Goal: Use online tool/utility: Utilize a website feature to perform a specific function

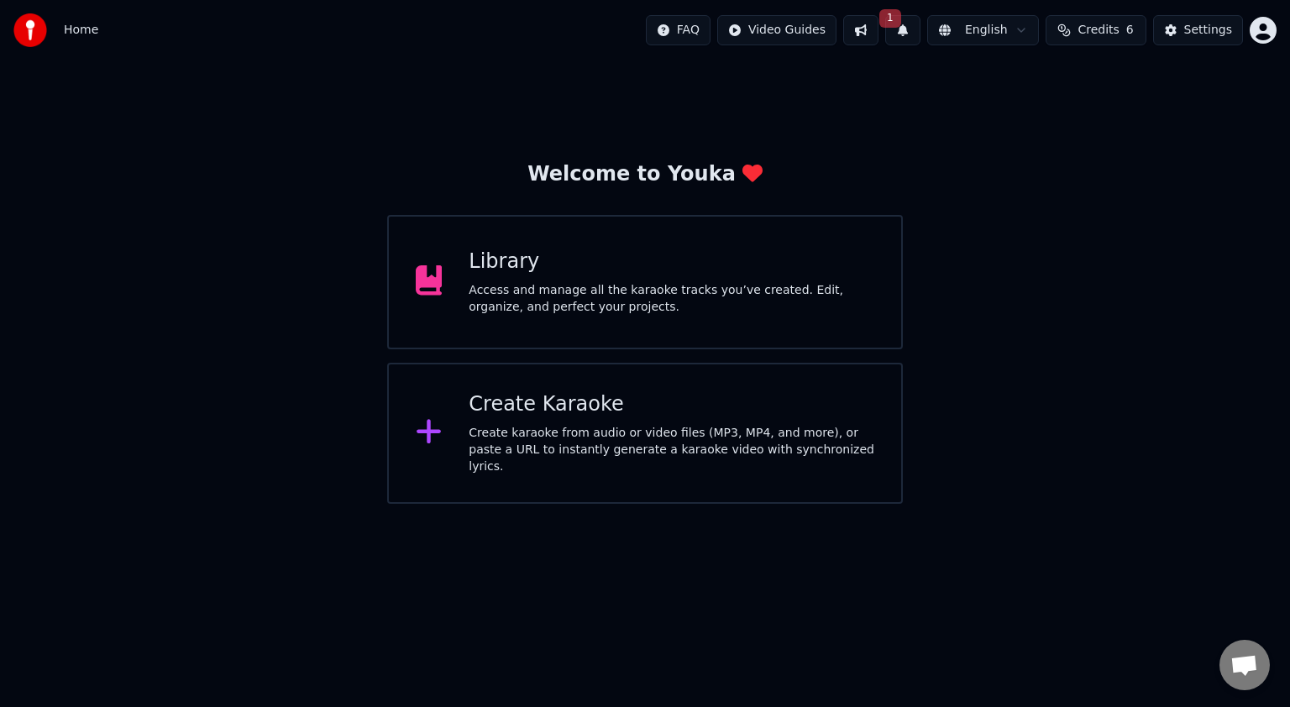
click at [1023, 24] on html "Home FAQ Video Guides 1 English Credits 6 Settings Welcome to Youka Library Acc…" at bounding box center [645, 252] width 1290 height 504
click at [1195, 24] on html "Home FAQ Video Guides 1 English Credits 6 Settings Welcome to Youka Library Acc…" at bounding box center [645, 252] width 1290 height 504
click at [1195, 24] on div "Settings" at bounding box center [1208, 30] width 48 height 17
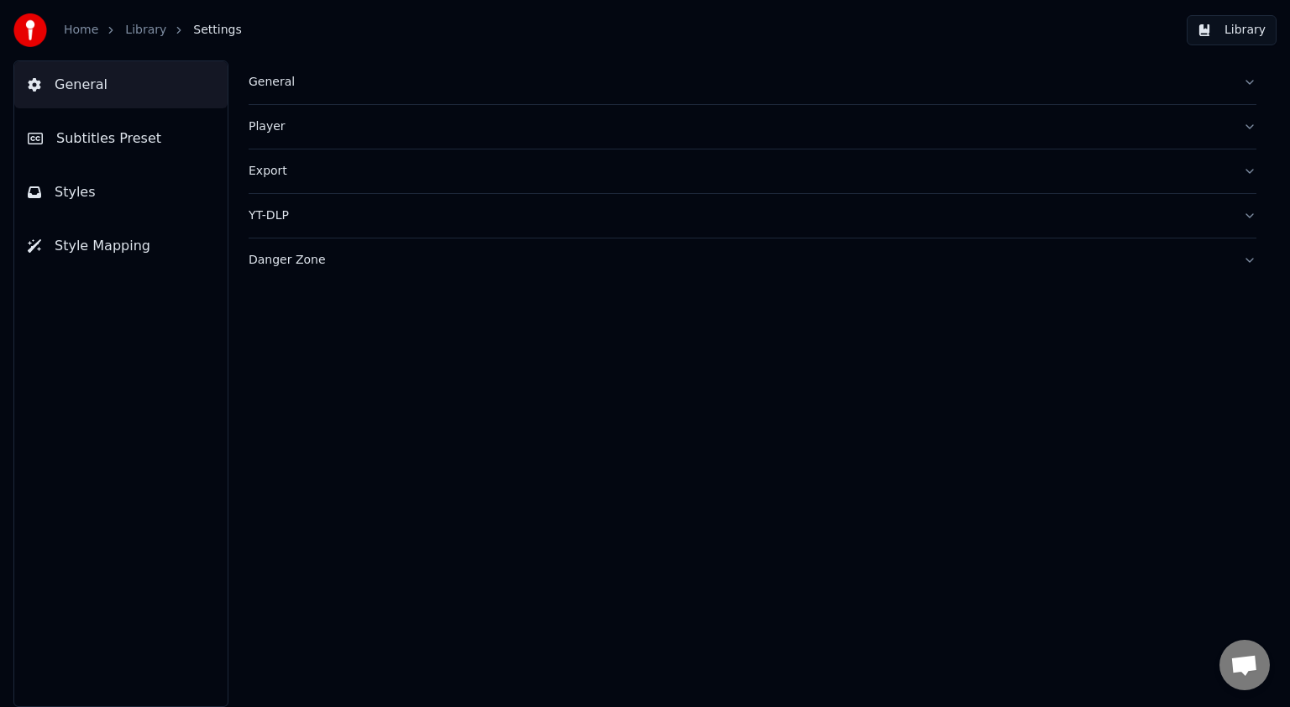
click at [1248, 127] on button "Player" at bounding box center [752, 127] width 1007 height 44
click at [101, 192] on button "Styles" at bounding box center [120, 192] width 213 height 47
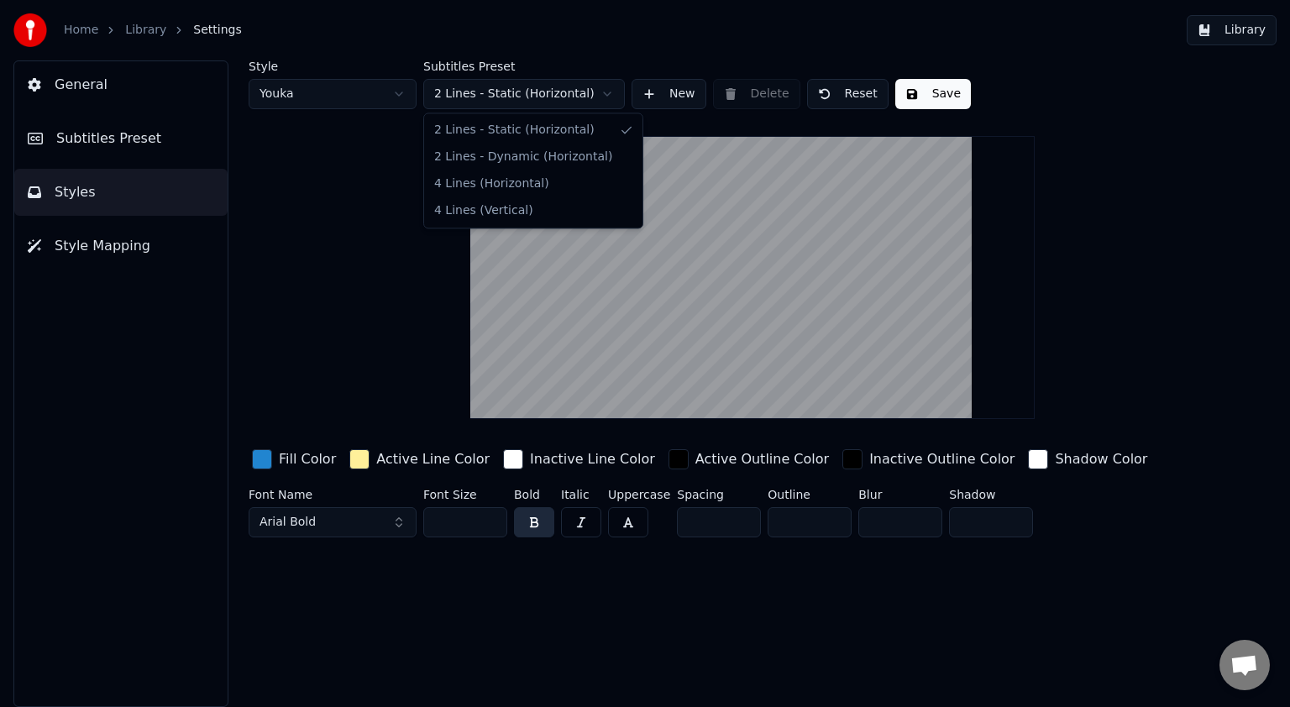
click at [614, 95] on html "Home Library Settings Library General Subtitles Preset Styles Style Mapping Sty…" at bounding box center [645, 353] width 1290 height 707
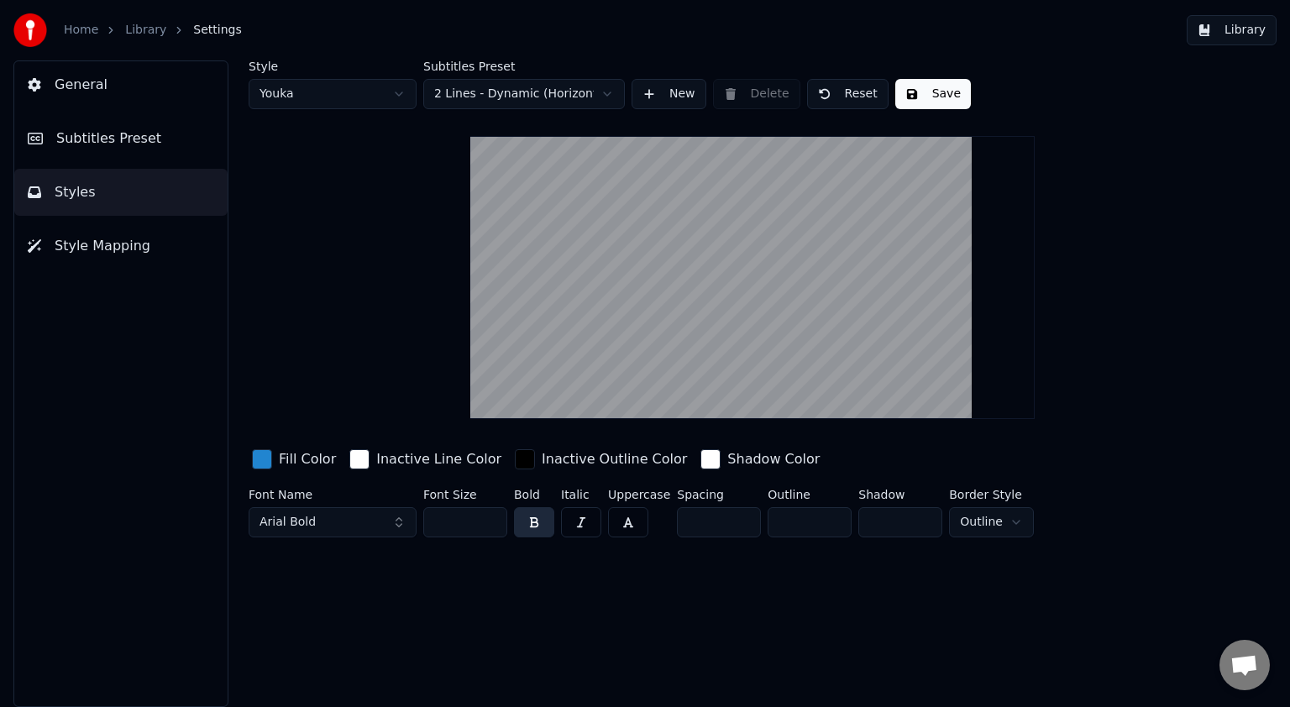
click at [601, 97] on html "Home Library Settings Library General Subtitles Preset Styles Style Mapping Sty…" at bounding box center [645, 353] width 1290 height 707
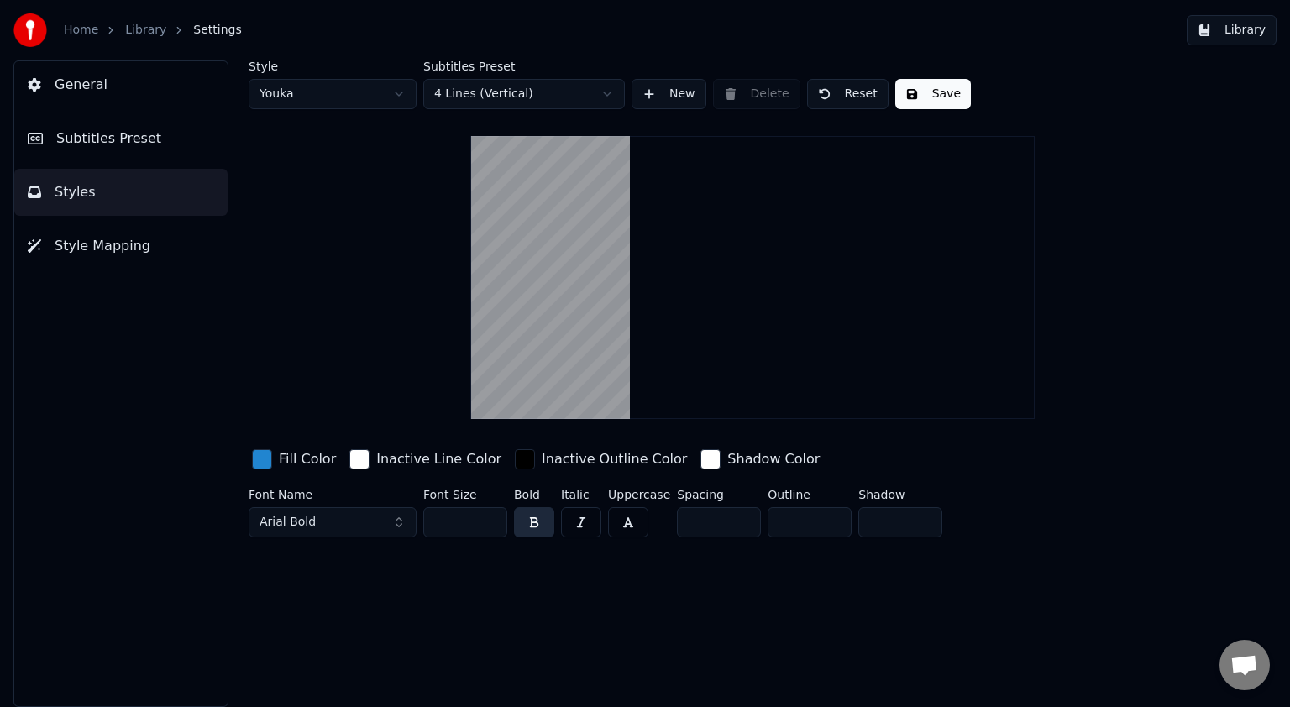
click at [588, 94] on html "Home Library Settings Library General Subtitles Preset Styles Style Mapping Sty…" at bounding box center [645, 353] width 1290 height 707
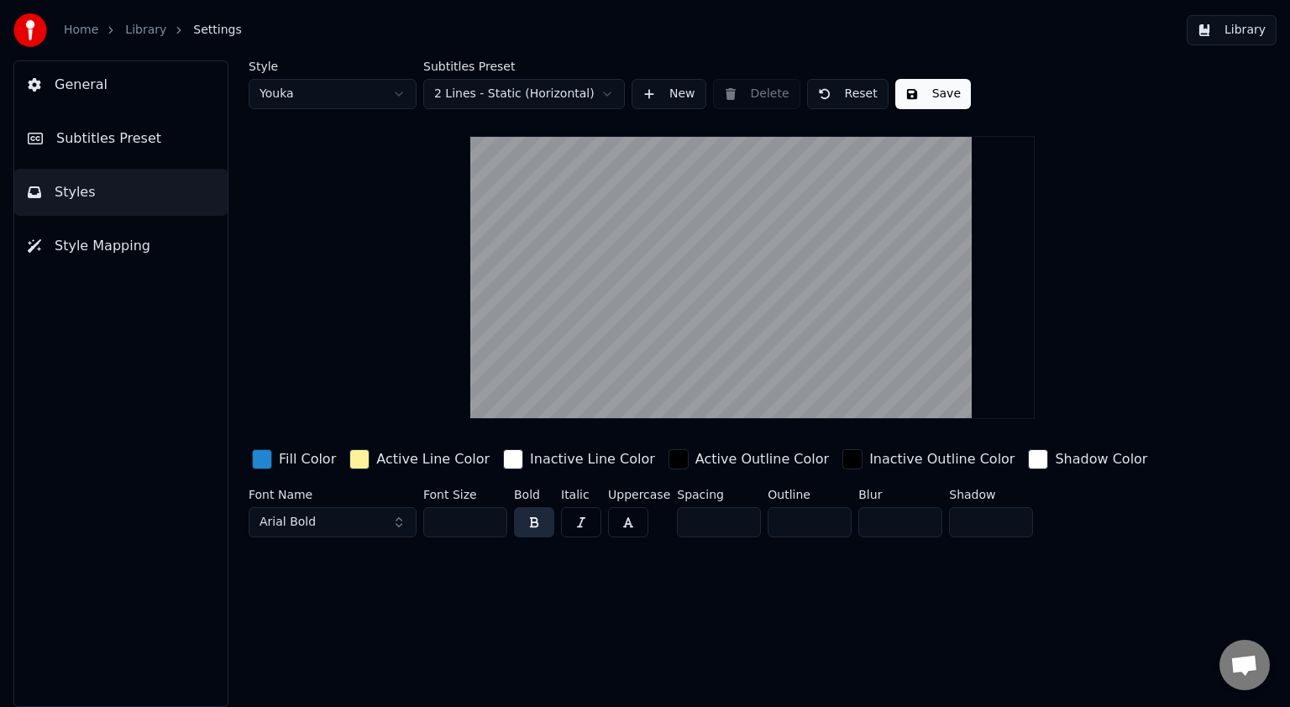
click at [1246, 38] on button "Library" at bounding box center [1231, 30] width 90 height 30
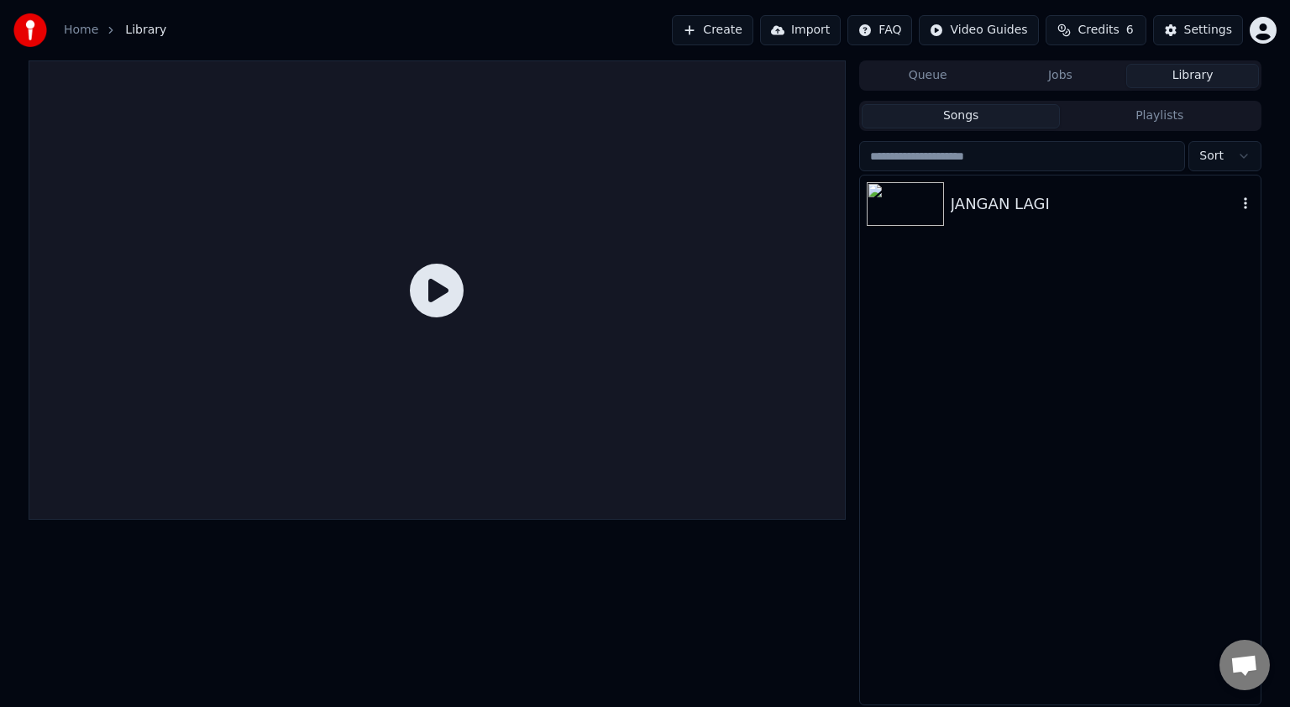
click at [1012, 214] on div "JANGAN LAGI" at bounding box center [1093, 204] width 286 height 24
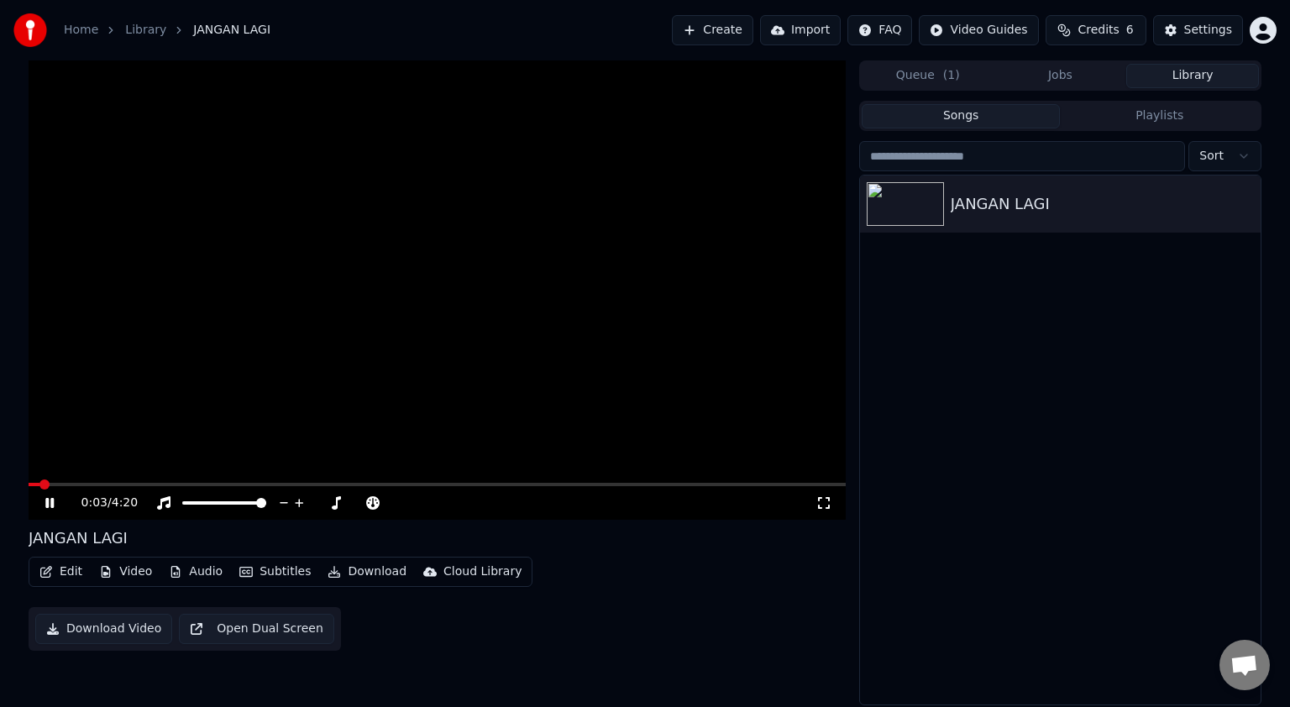
click at [212, 571] on button "Audio" at bounding box center [195, 572] width 67 height 24
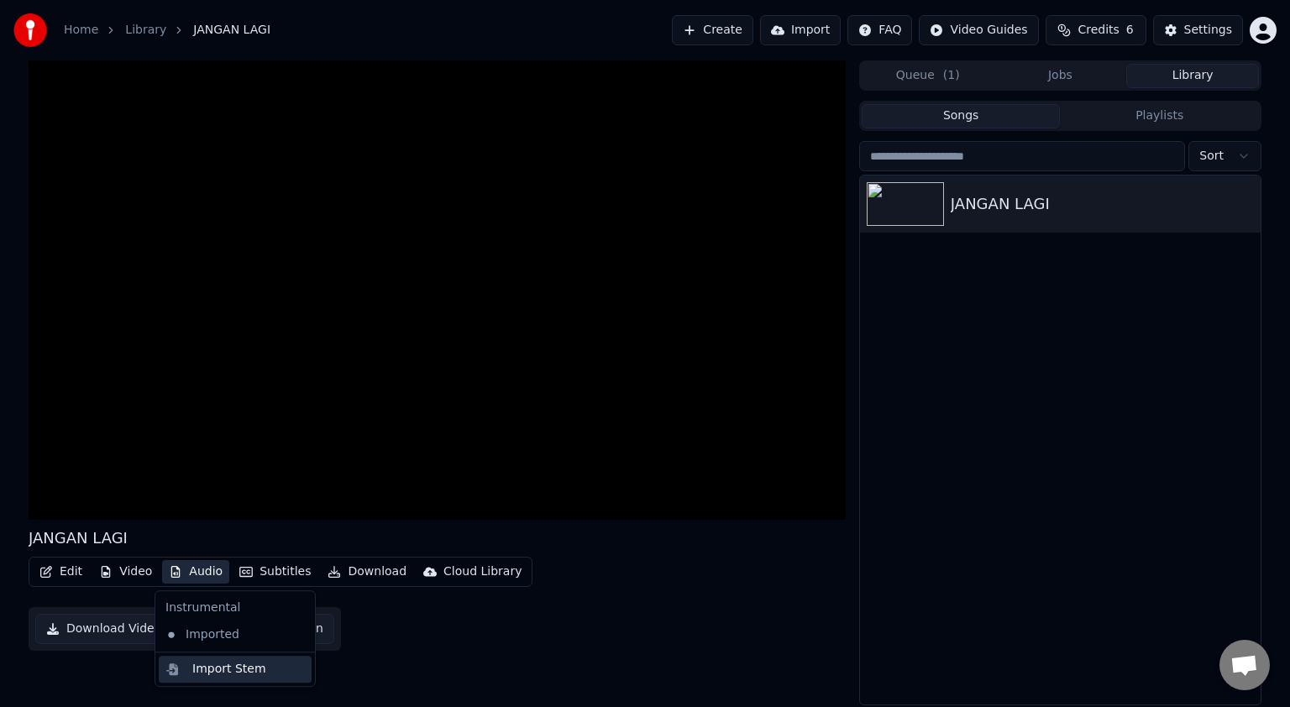
click at [226, 671] on div "Import Stem" at bounding box center [229, 669] width 74 height 17
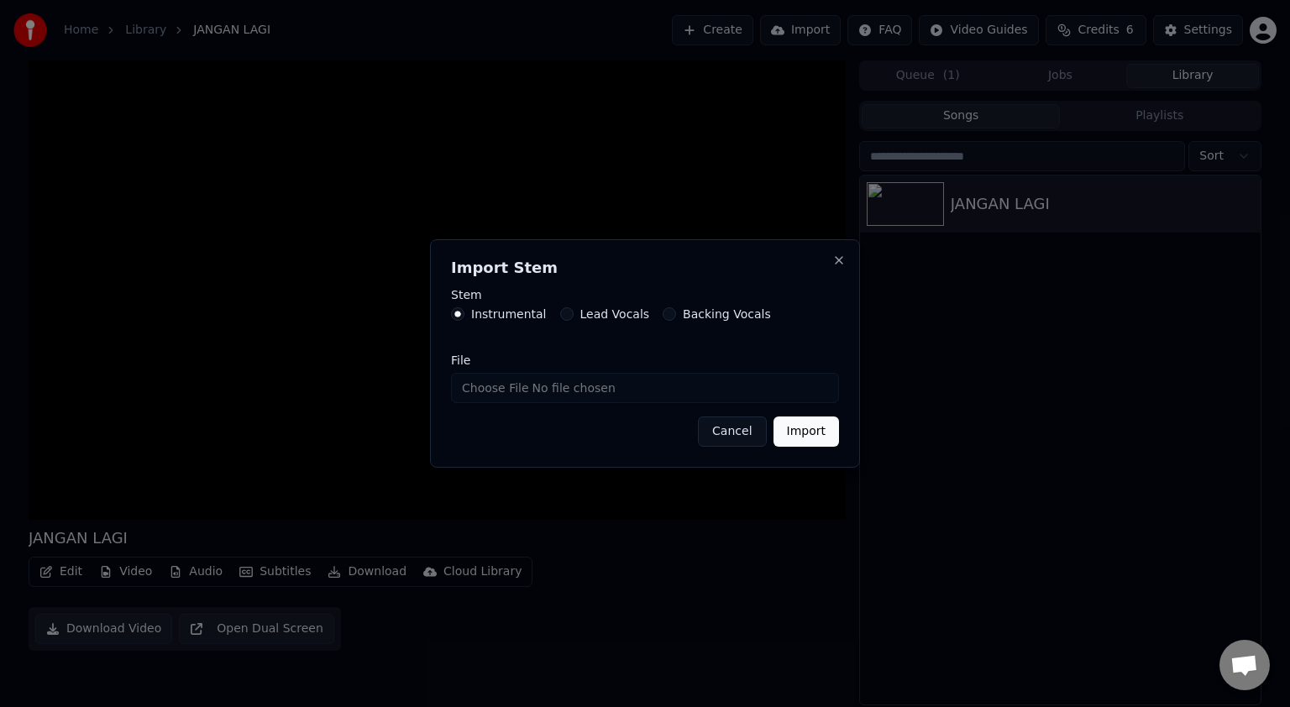
click at [740, 426] on button "Cancel" at bounding box center [732, 431] width 68 height 30
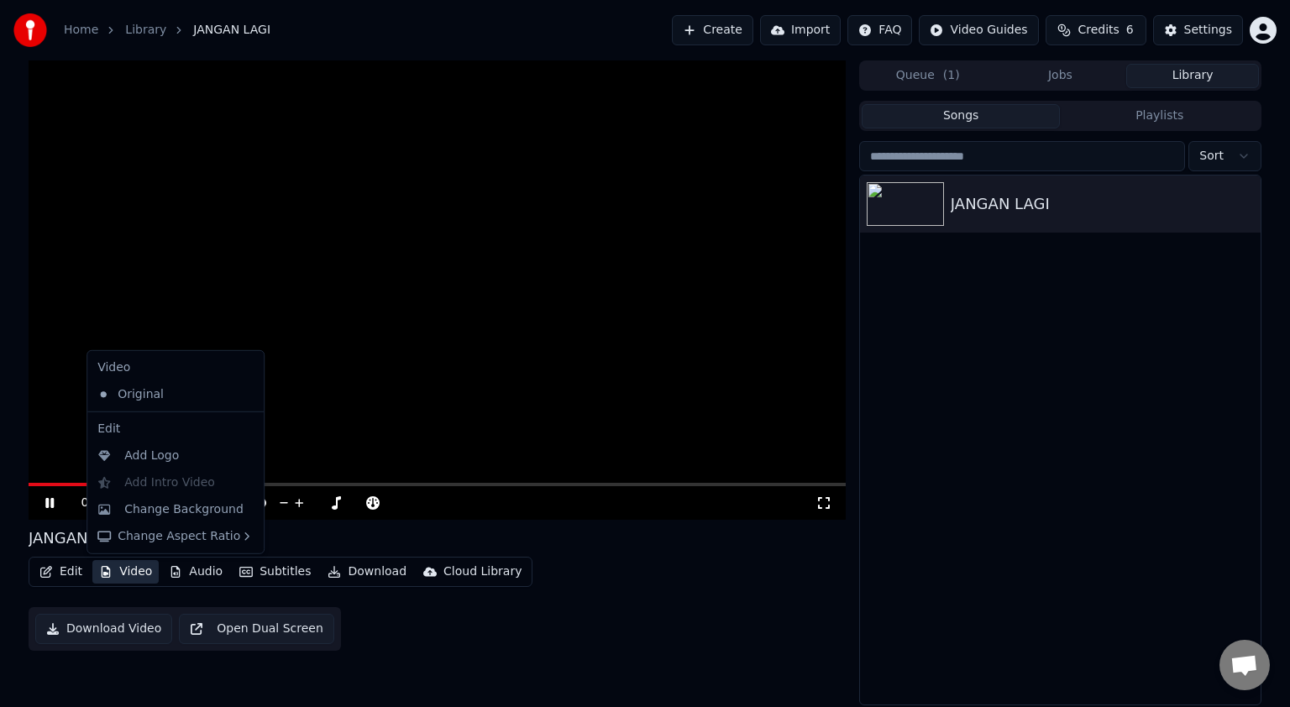
click at [129, 568] on button "Video" at bounding box center [125, 572] width 66 height 24
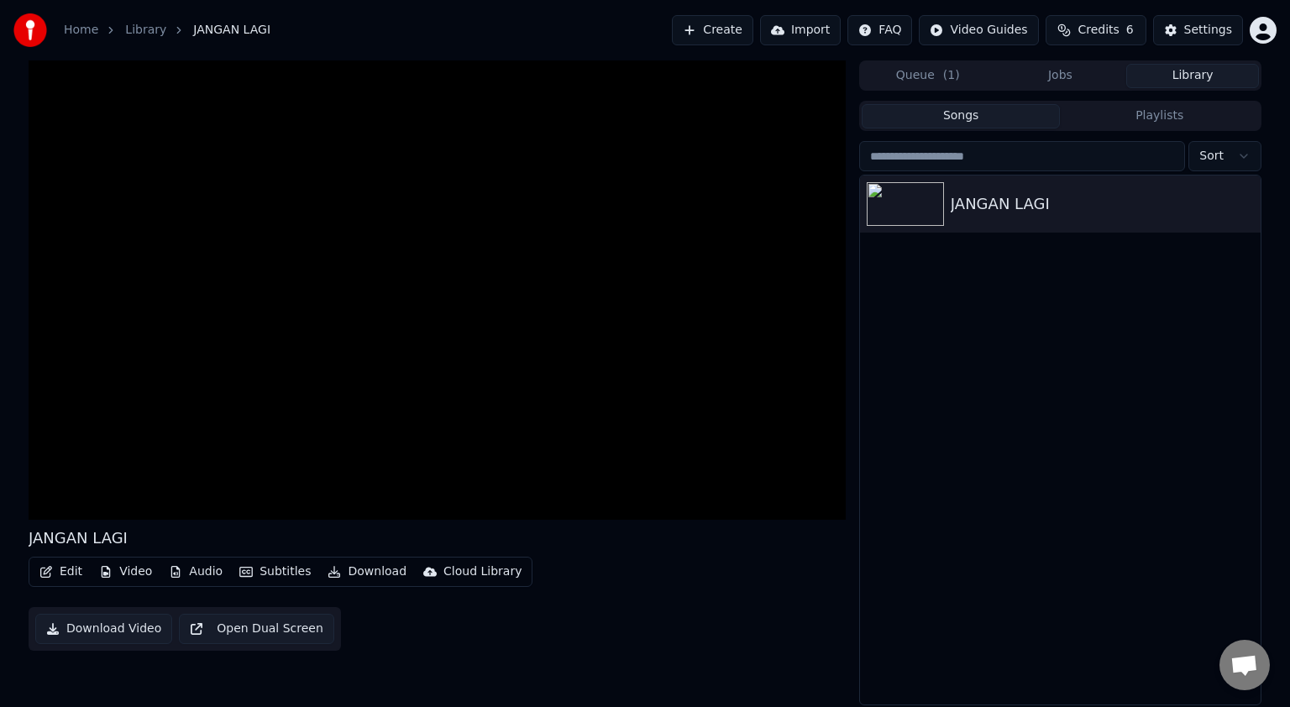
click at [1045, 479] on div "JANGAN LAGI" at bounding box center [1060, 439] width 400 height 529
